Goal: Task Accomplishment & Management: Complete application form

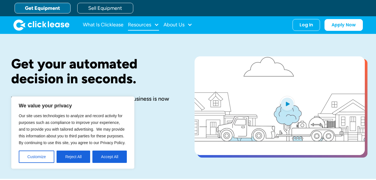
click at [155, 28] on div "Resources" at bounding box center [143, 24] width 31 height 11
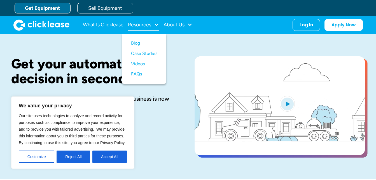
click at [155, 28] on div "Resources" at bounding box center [143, 24] width 31 height 11
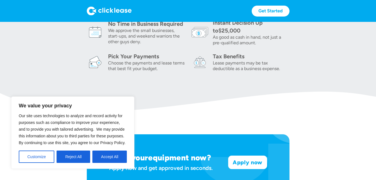
scroll to position [252, 0]
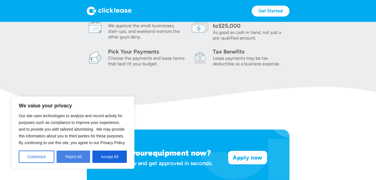
click at [72, 159] on button "Reject All" at bounding box center [73, 156] width 34 height 12
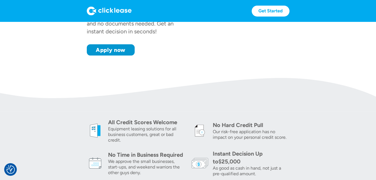
scroll to position [112, 0]
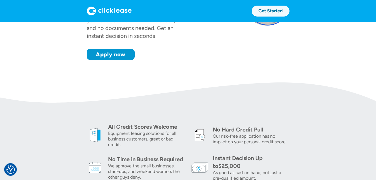
click at [270, 10] on link "Get Started" at bounding box center [270, 11] width 38 height 11
